Goal: Navigation & Orientation: Find specific page/section

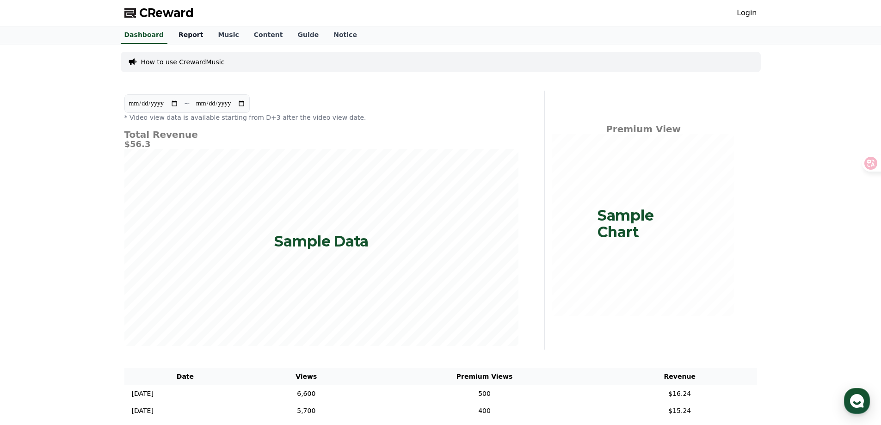
click at [188, 29] on link "Report" at bounding box center [191, 35] width 40 height 18
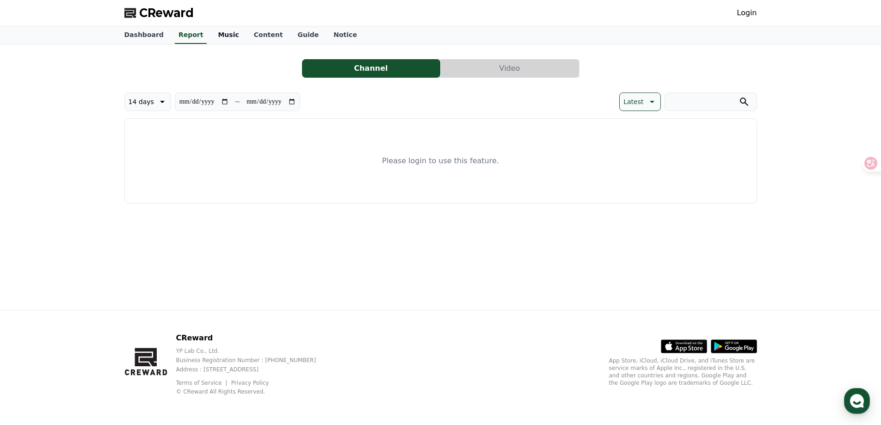
click at [222, 32] on link "Music" at bounding box center [228, 35] width 36 height 18
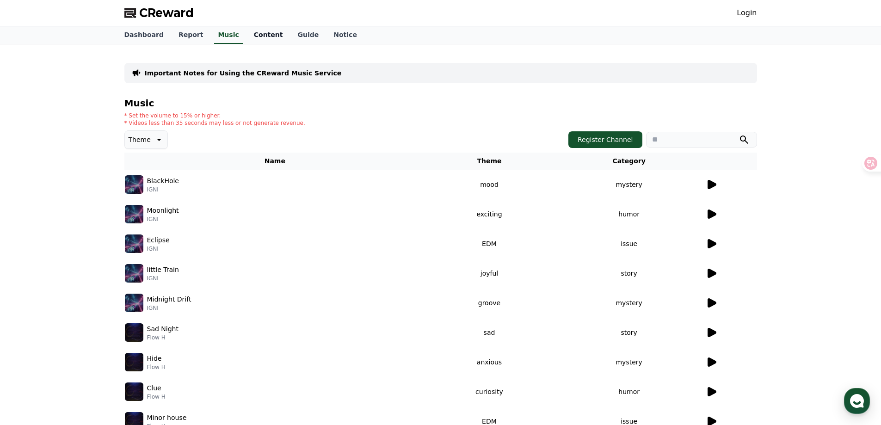
click at [260, 31] on link "Content" at bounding box center [268, 35] width 44 height 18
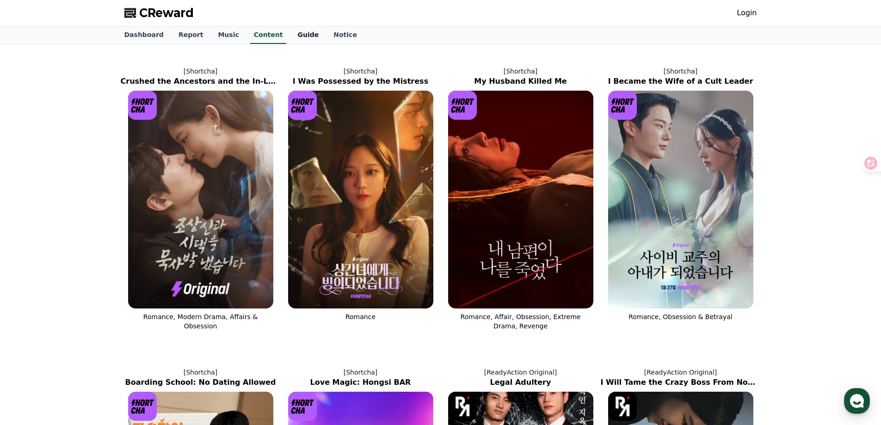
click at [290, 31] on link "Guide" at bounding box center [308, 35] width 36 height 18
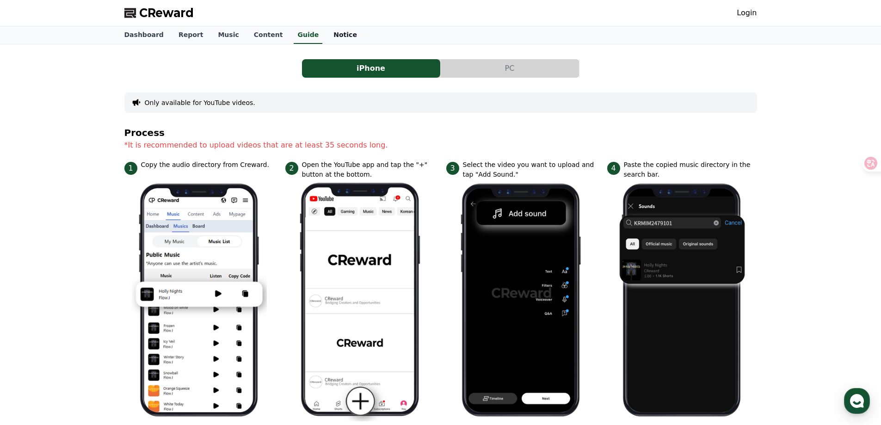
click at [327, 31] on link "Notice" at bounding box center [345, 35] width 38 height 18
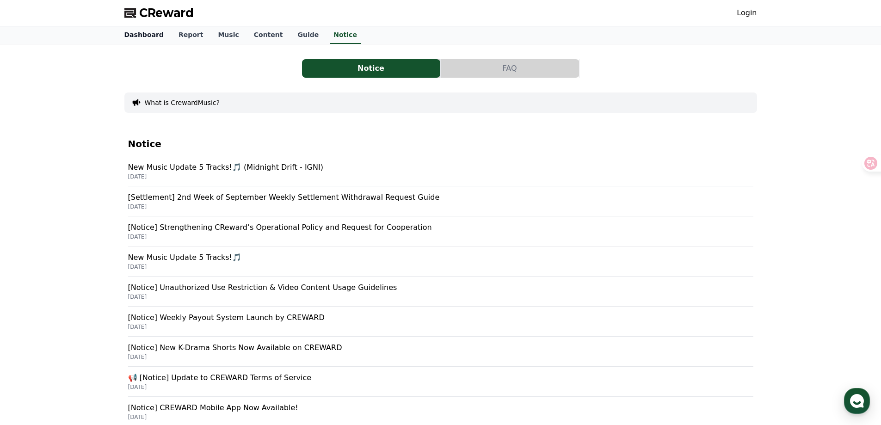
click at [143, 37] on link "Dashboard" at bounding box center [144, 35] width 54 height 18
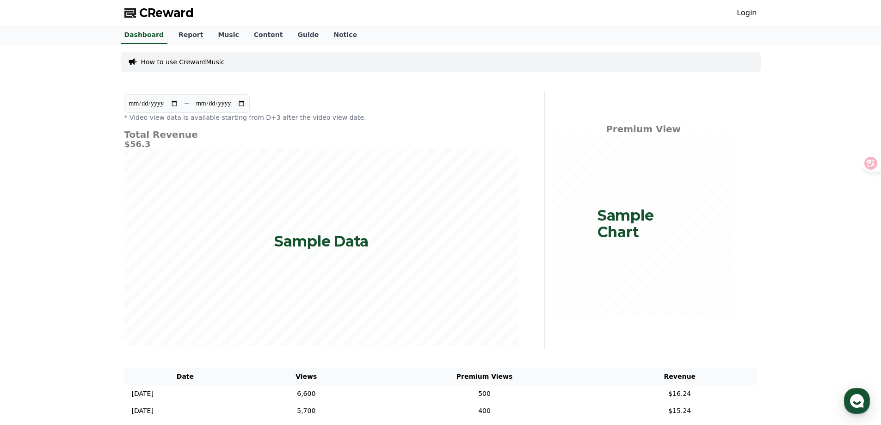
click at [747, 11] on link "Login" at bounding box center [746, 12] width 20 height 11
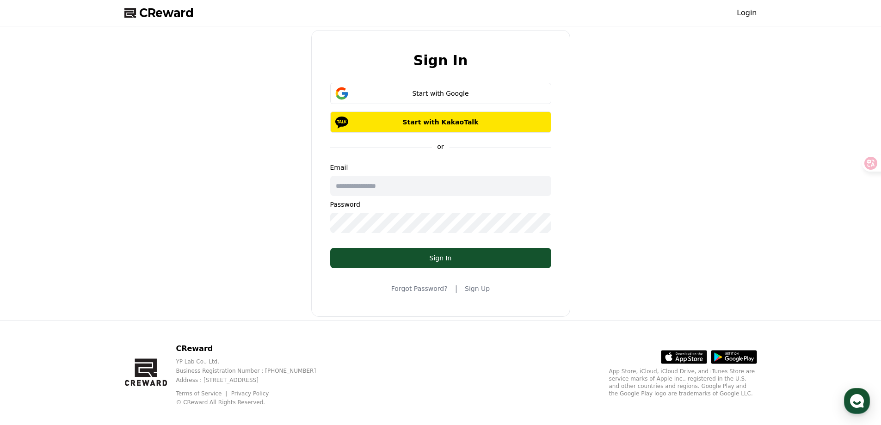
click at [410, 190] on input "text" at bounding box center [440, 186] width 221 height 20
click at [190, 238] on div "Sign In Start with Google Start with KakaoTalk or Email Password Sign In Forgot…" at bounding box center [441, 173] width 640 height 287
